Goal: Complete application form

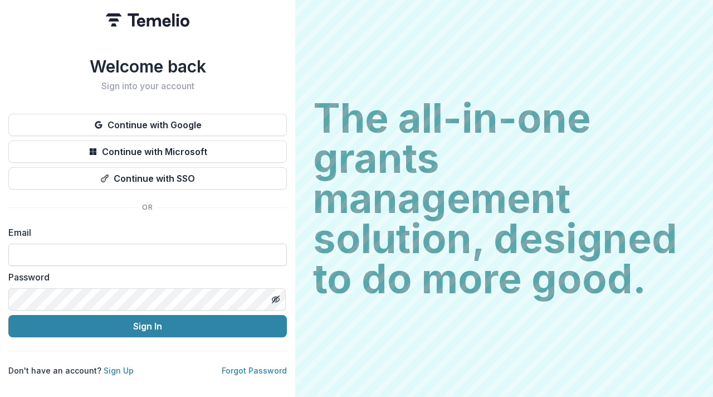
click at [155, 252] on input at bounding box center [147, 254] width 279 height 22
type input "**********"
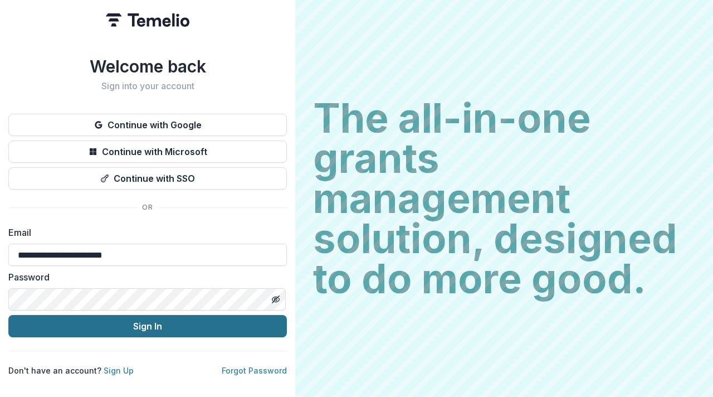
click at [176, 321] on button "Sign In" at bounding box center [147, 326] width 279 height 22
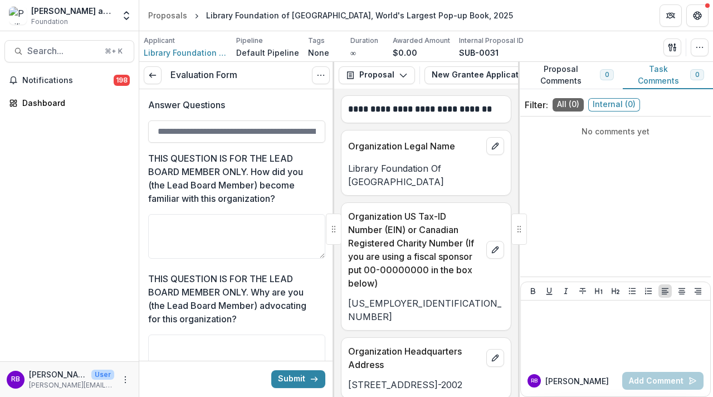
click at [481, 204] on div "Organization US Tax-ID Number (EIN) or Canadian Registered Charity Number (If y…" at bounding box center [425, 246] width 169 height 87
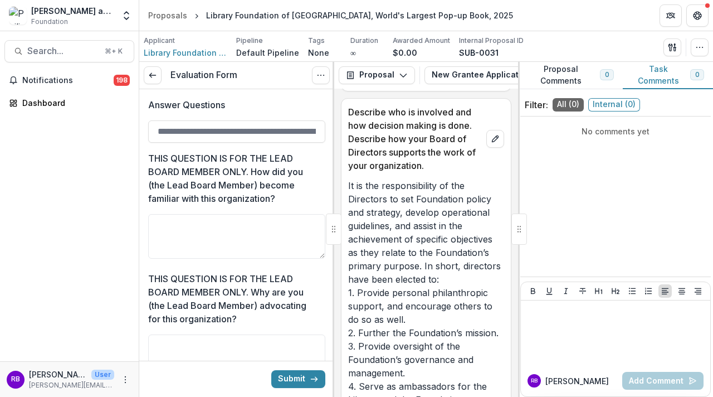
scroll to position [2317, 0]
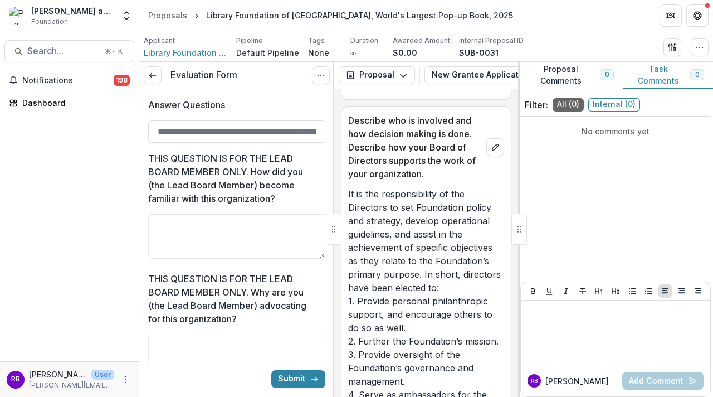
drag, startPoint x: 332, startPoint y: 146, endPoint x: 330, endPoint y: 174, distance: 27.3
click at [330, 174] on div "Evaluation Form View task Cancel Task Answer Questions THIS QUESTION IS FOR THE…" at bounding box center [236, 229] width 195 height 335
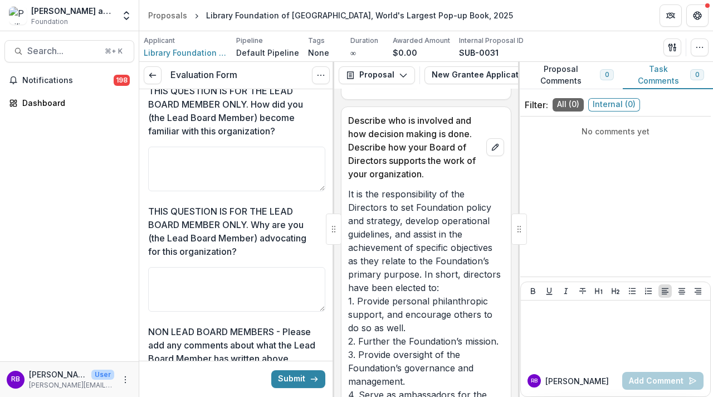
scroll to position [111, 0]
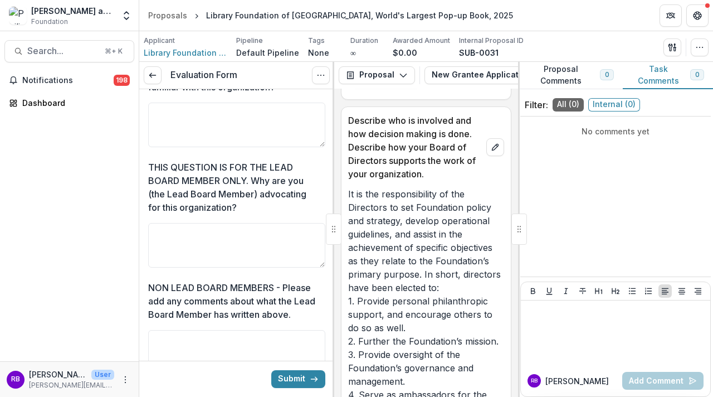
click at [317, 292] on div "NON LEAD BOARD MEMBERS - Please add any comments about what the Lead Board Memb…" at bounding box center [236, 330] width 177 height 98
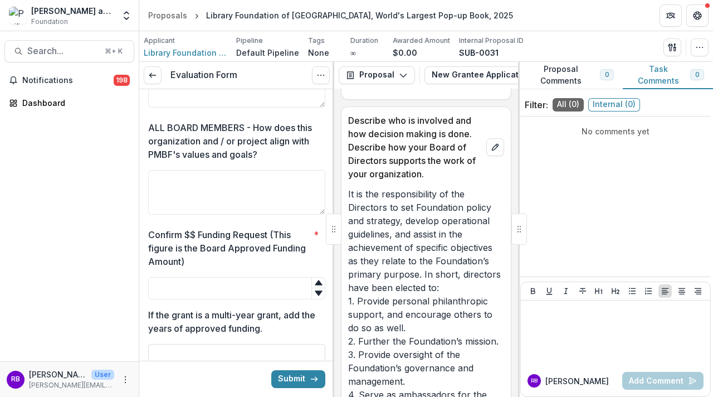
scroll to position [379, 0]
click at [212, 181] on textarea "ALL BOARD MEMBERS - How does this organization and / or project align with PMBF…" at bounding box center [236, 191] width 177 height 45
type textarea "**********"
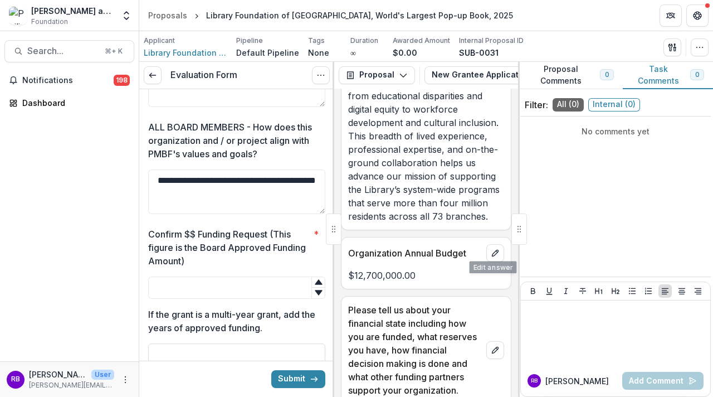
scroll to position [4545, 0]
